Goal: Task Accomplishment & Management: Manage account settings

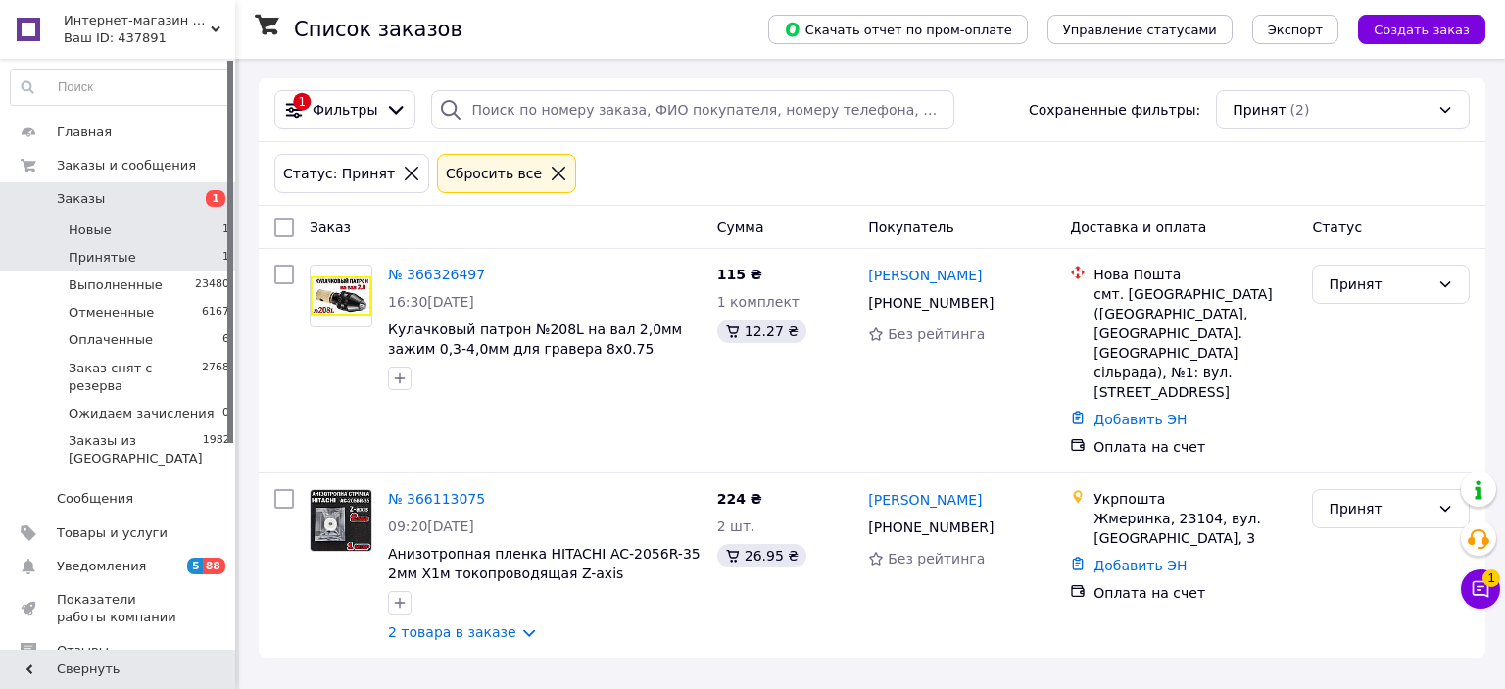
click at [163, 231] on li "Новые 1" at bounding box center [120, 230] width 241 height 27
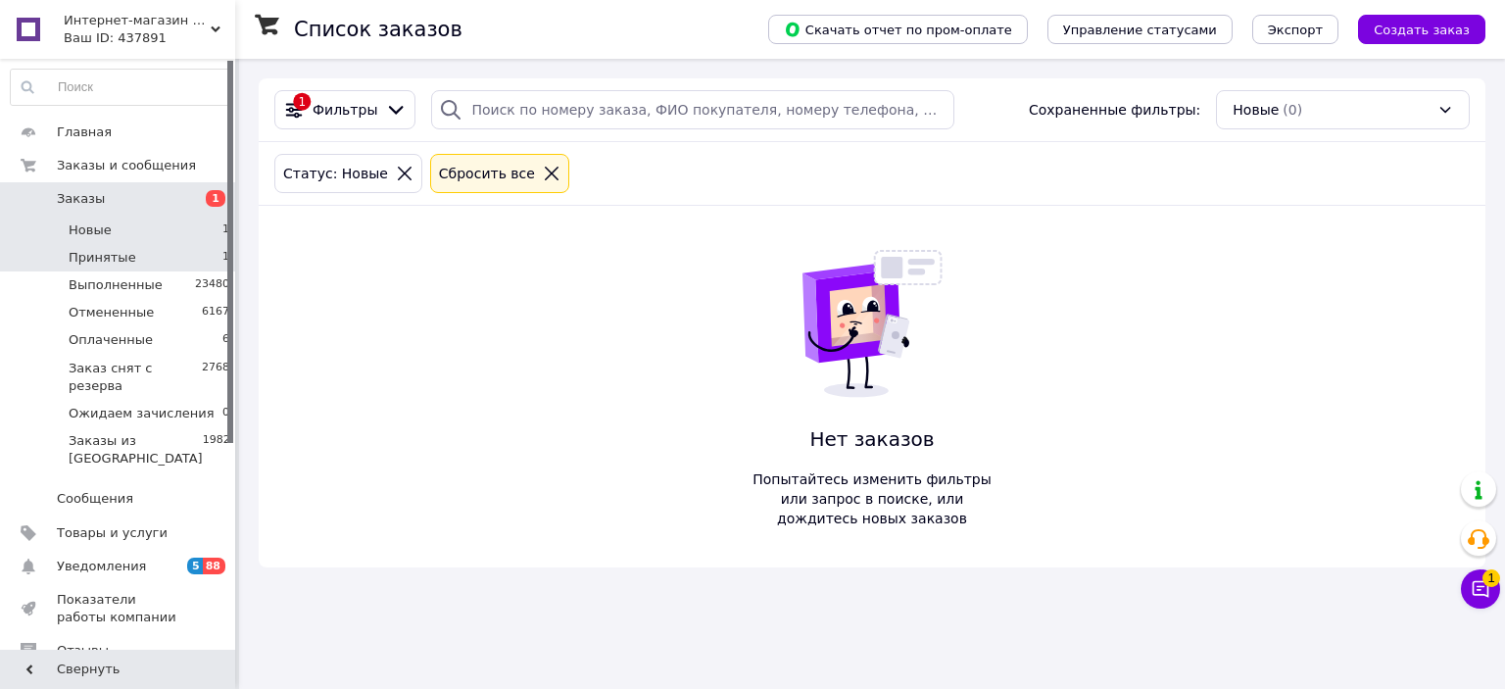
click at [183, 258] on li "Принятые 1" at bounding box center [120, 257] width 241 height 27
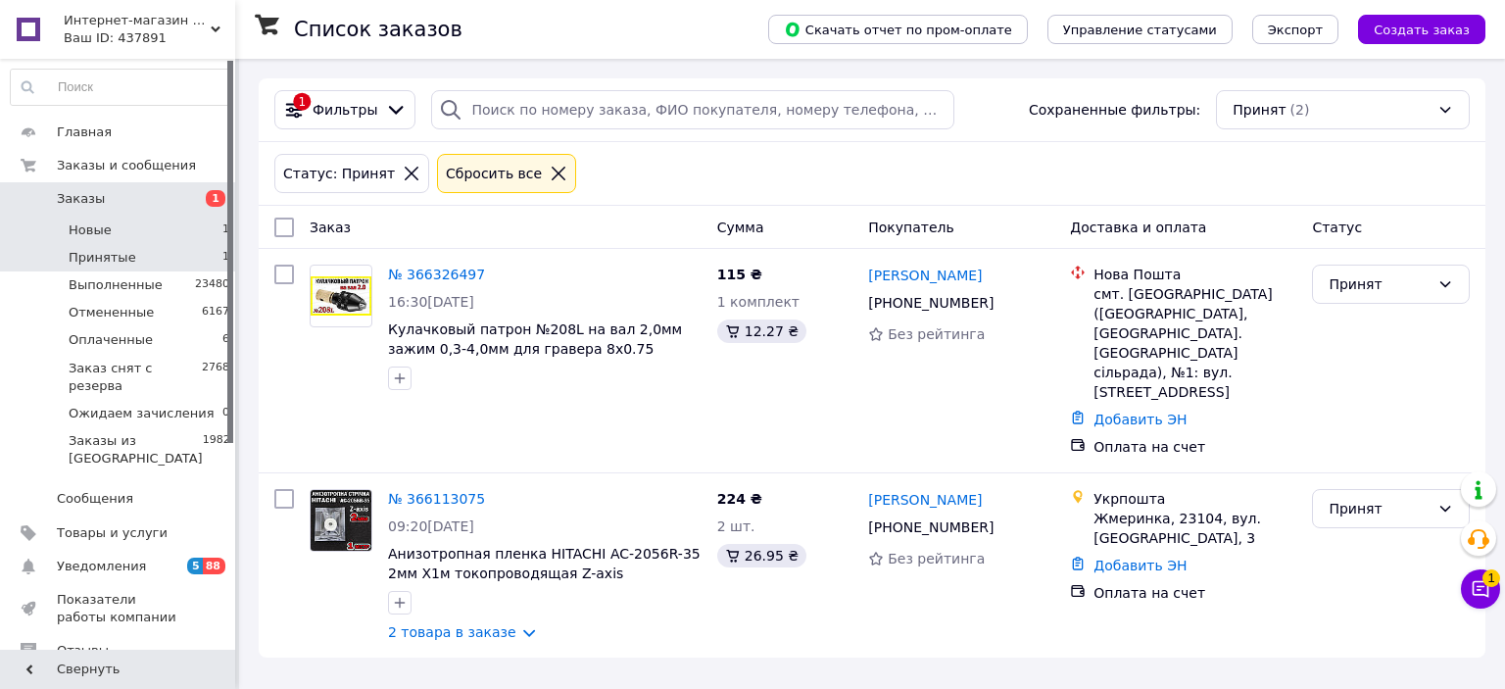
click at [110, 225] on li "Новые 1" at bounding box center [120, 230] width 241 height 27
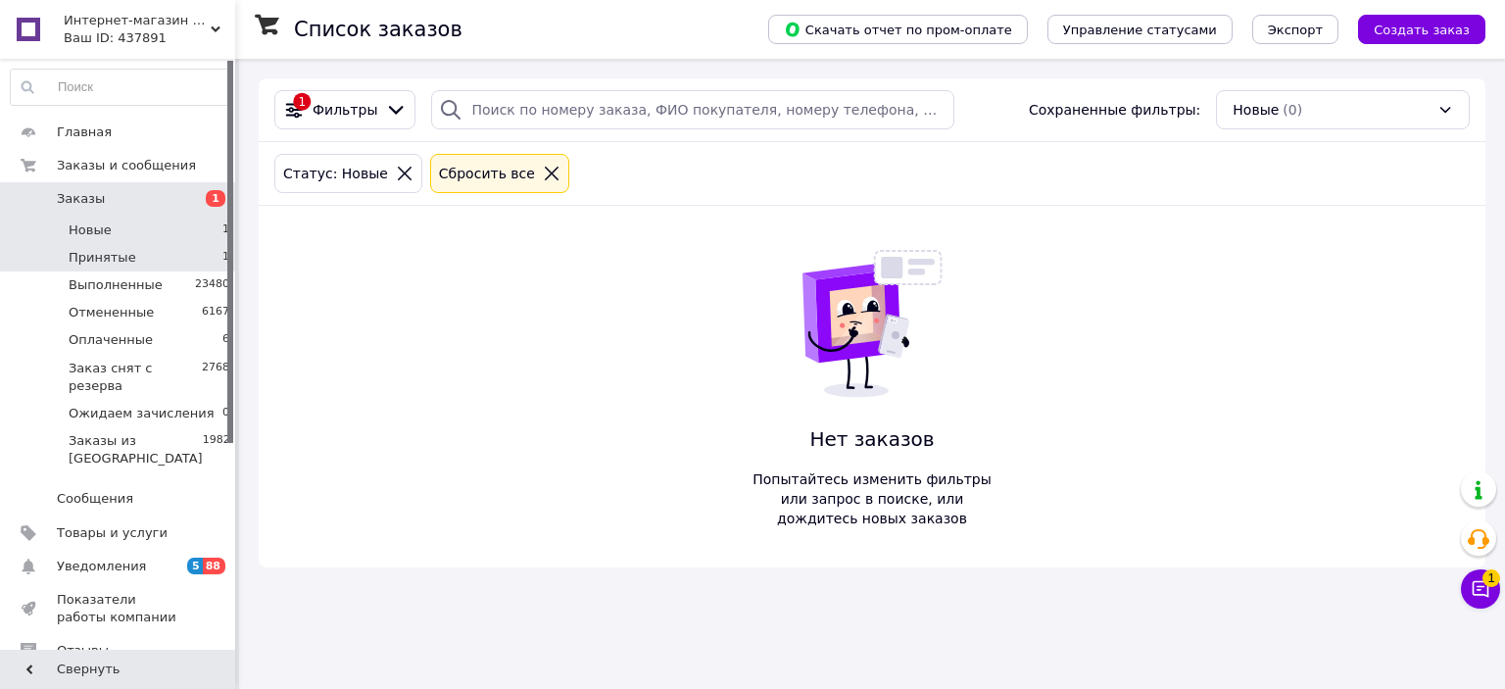
click at [122, 252] on span "Принятые" at bounding box center [103, 258] width 68 height 18
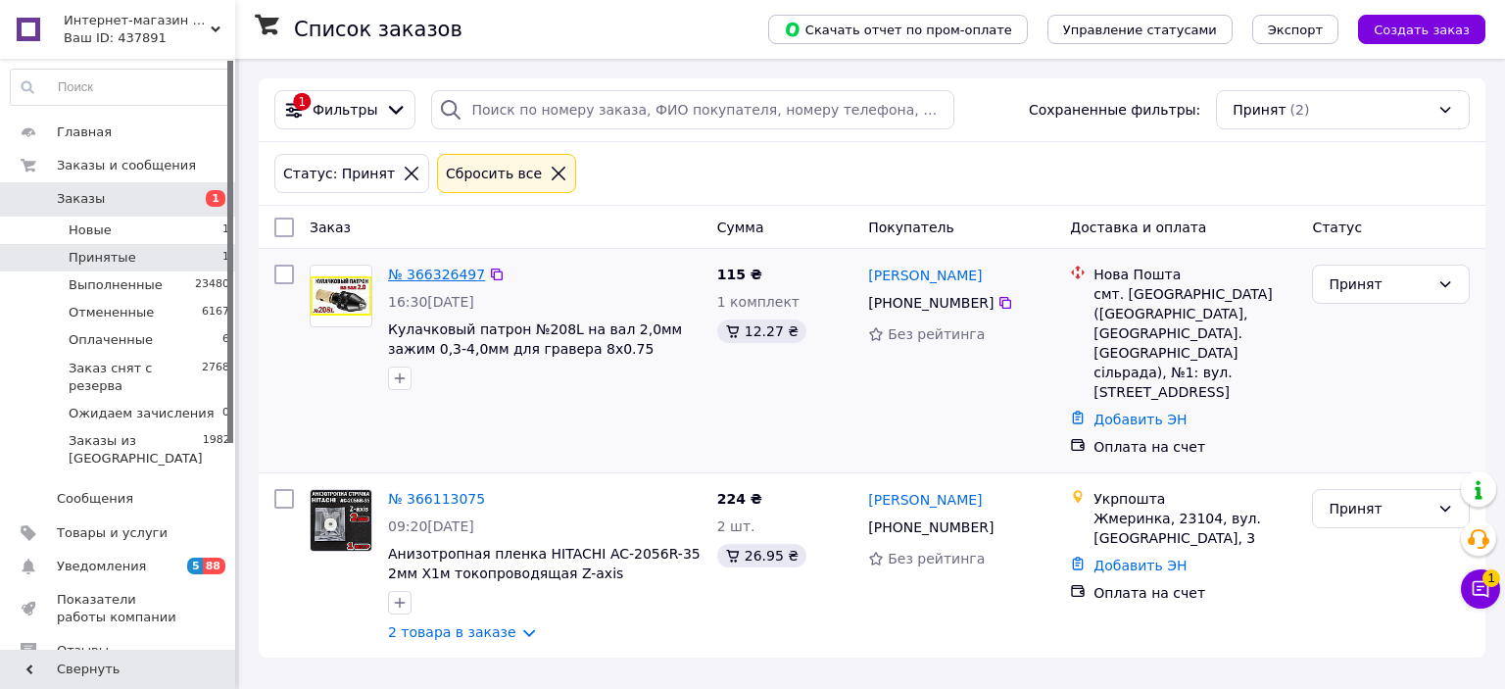
click at [411, 270] on link "№ 366326497" at bounding box center [436, 275] width 97 height 16
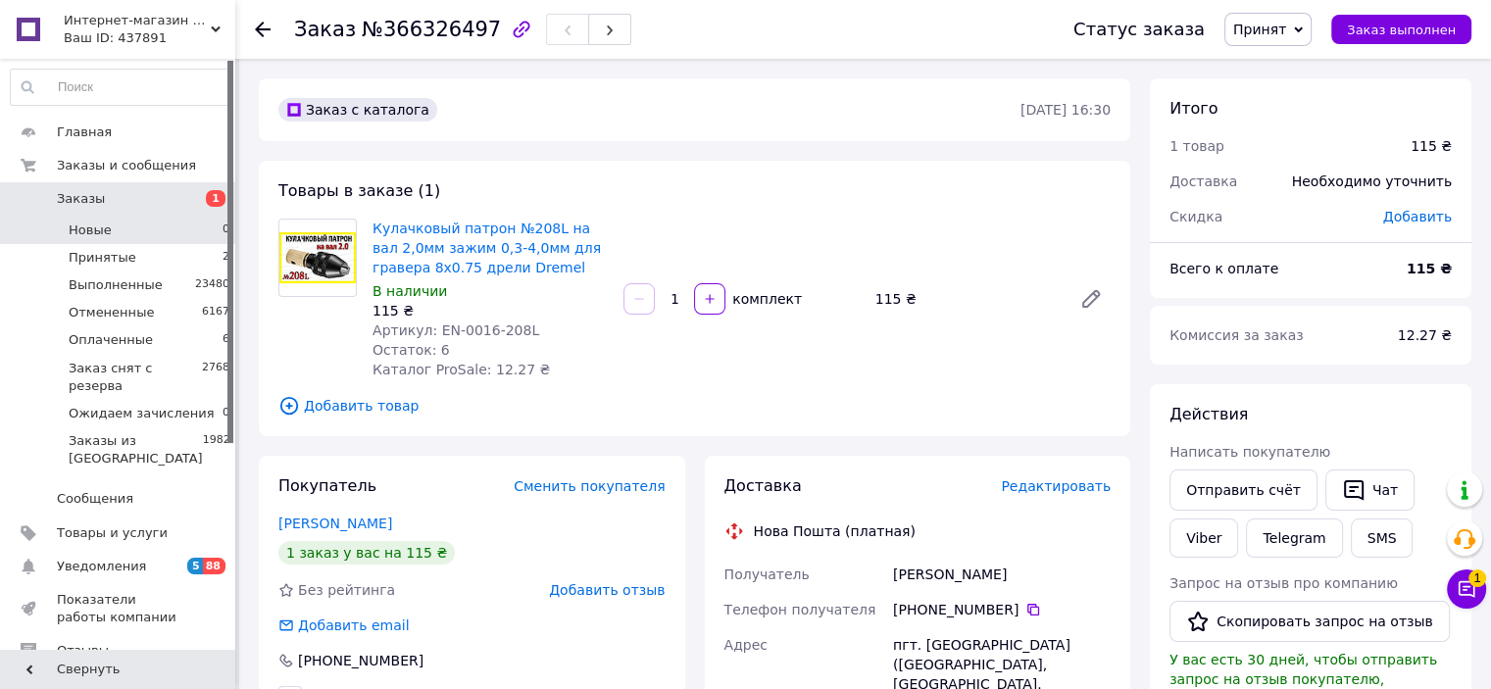
click at [149, 227] on li "Новые 0" at bounding box center [120, 230] width 241 height 27
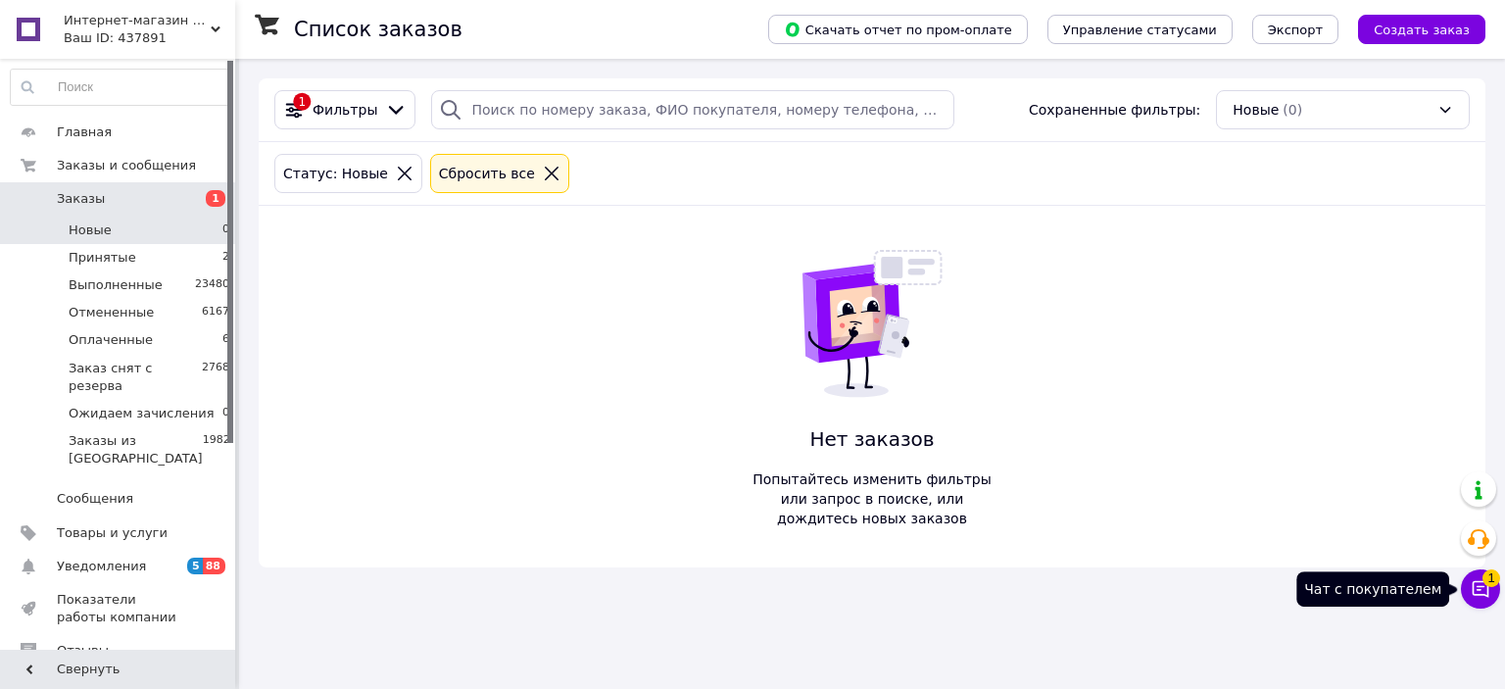
click at [1478, 591] on icon at bounding box center [1481, 589] width 20 height 20
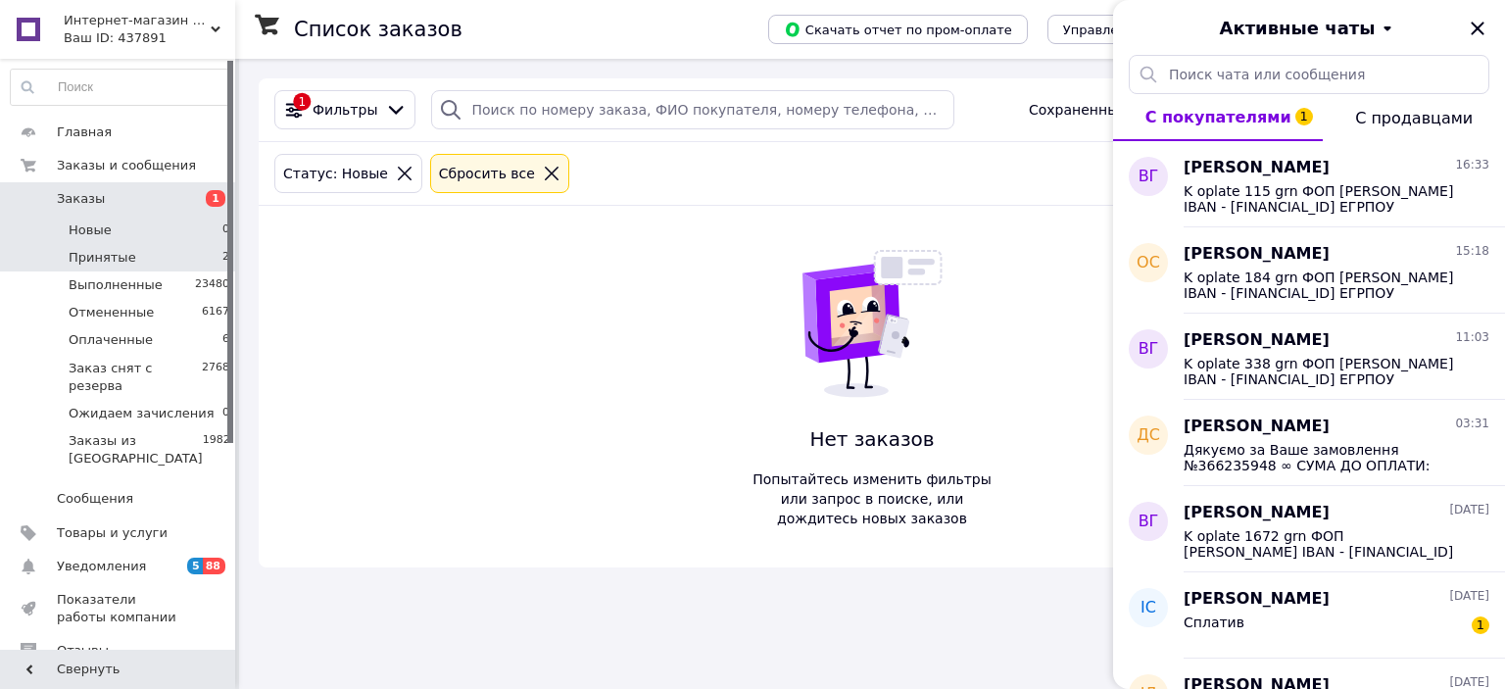
click at [56, 247] on li "Принятые 2" at bounding box center [120, 257] width 241 height 27
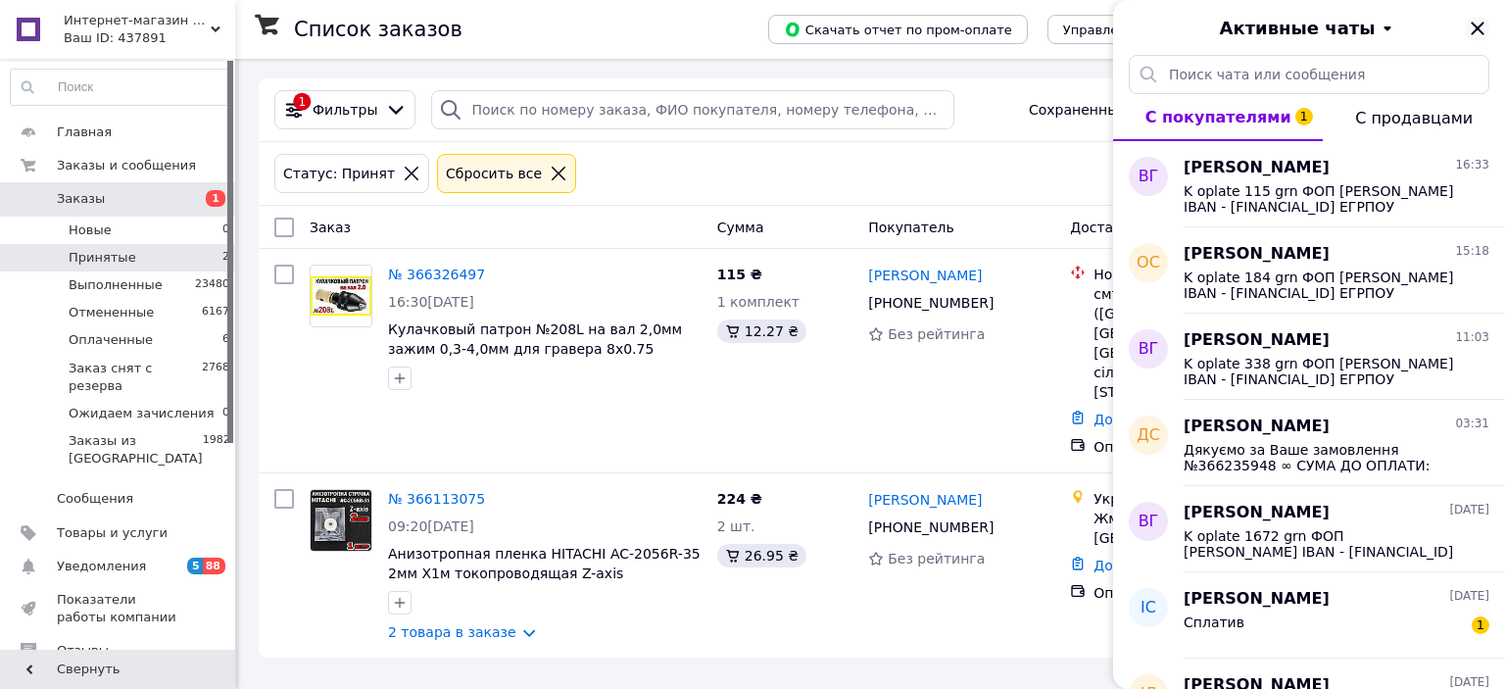
click at [1473, 26] on icon "Закрыть" at bounding box center [1478, 29] width 24 height 24
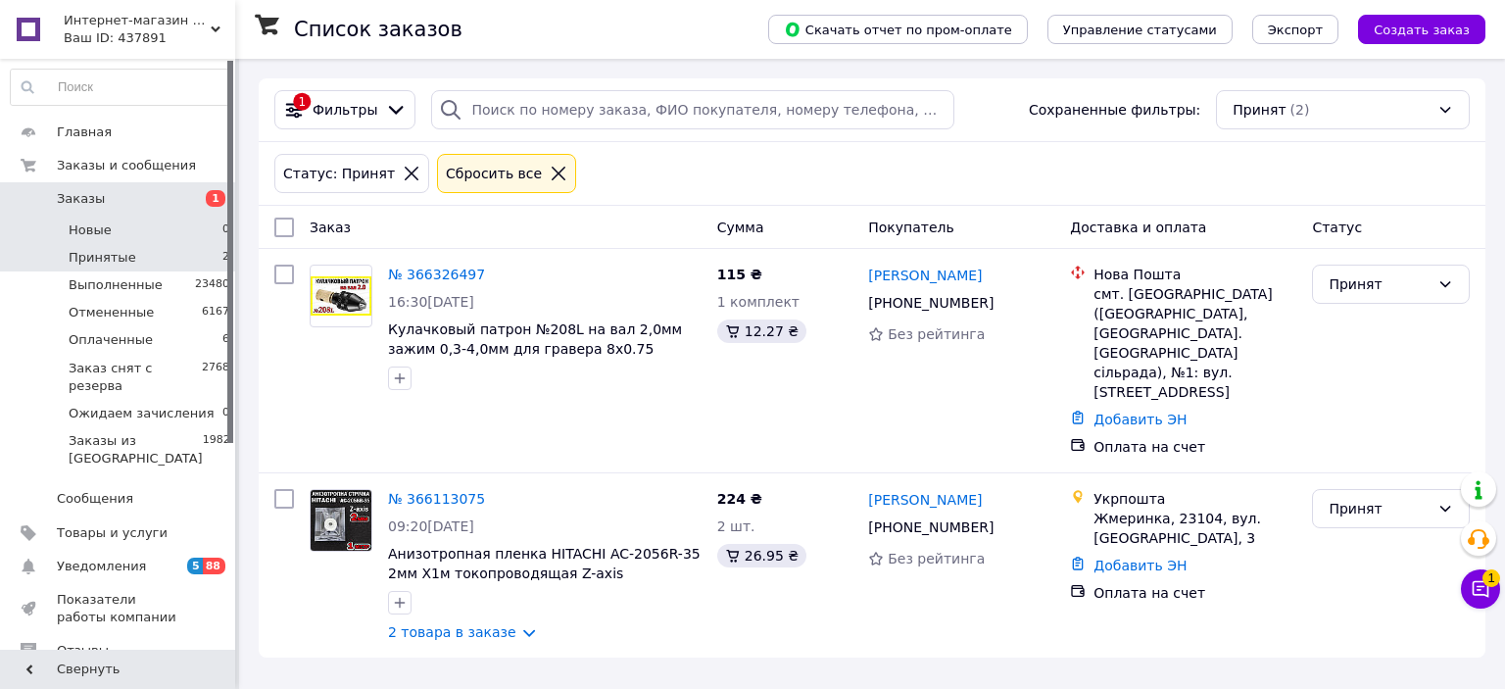
click at [137, 222] on li "Новые 0" at bounding box center [120, 230] width 241 height 27
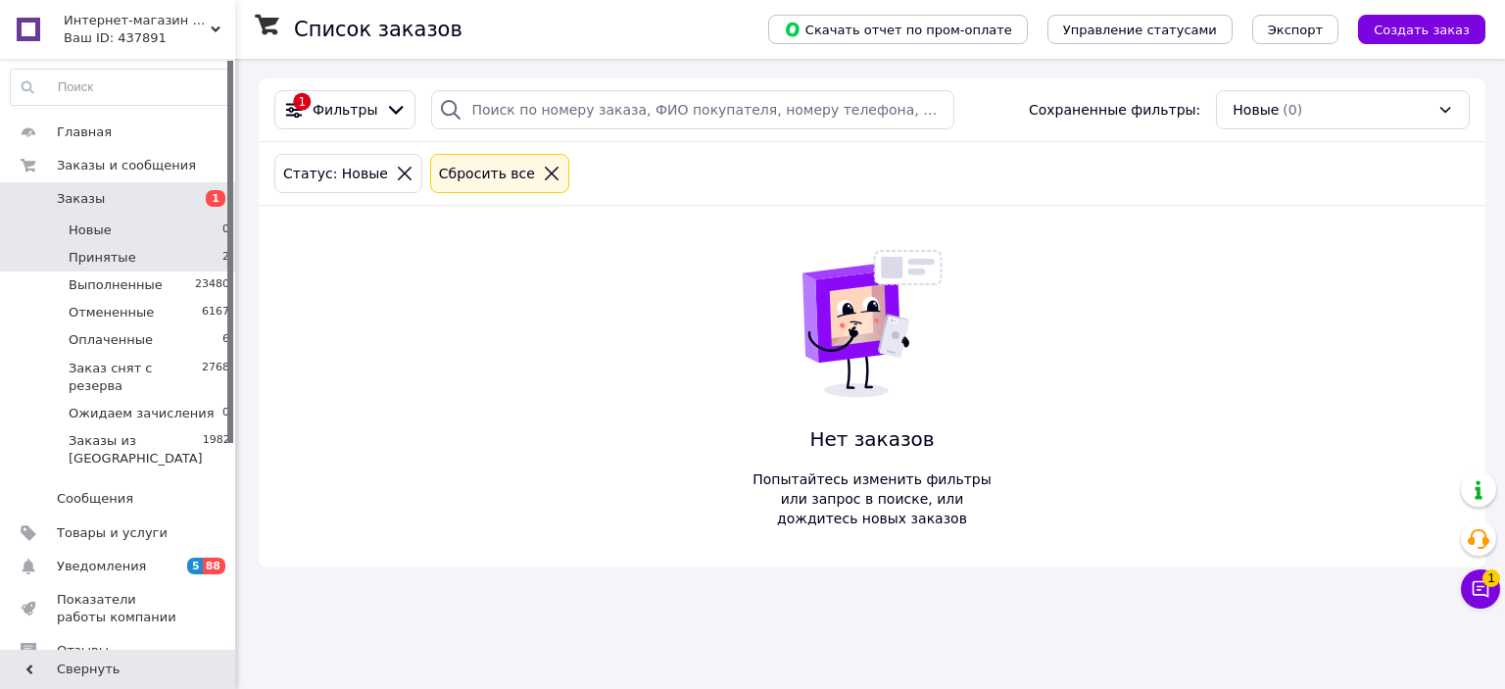
click at [127, 255] on li "Принятые 2" at bounding box center [120, 257] width 241 height 27
